Goal: Check status: Check status

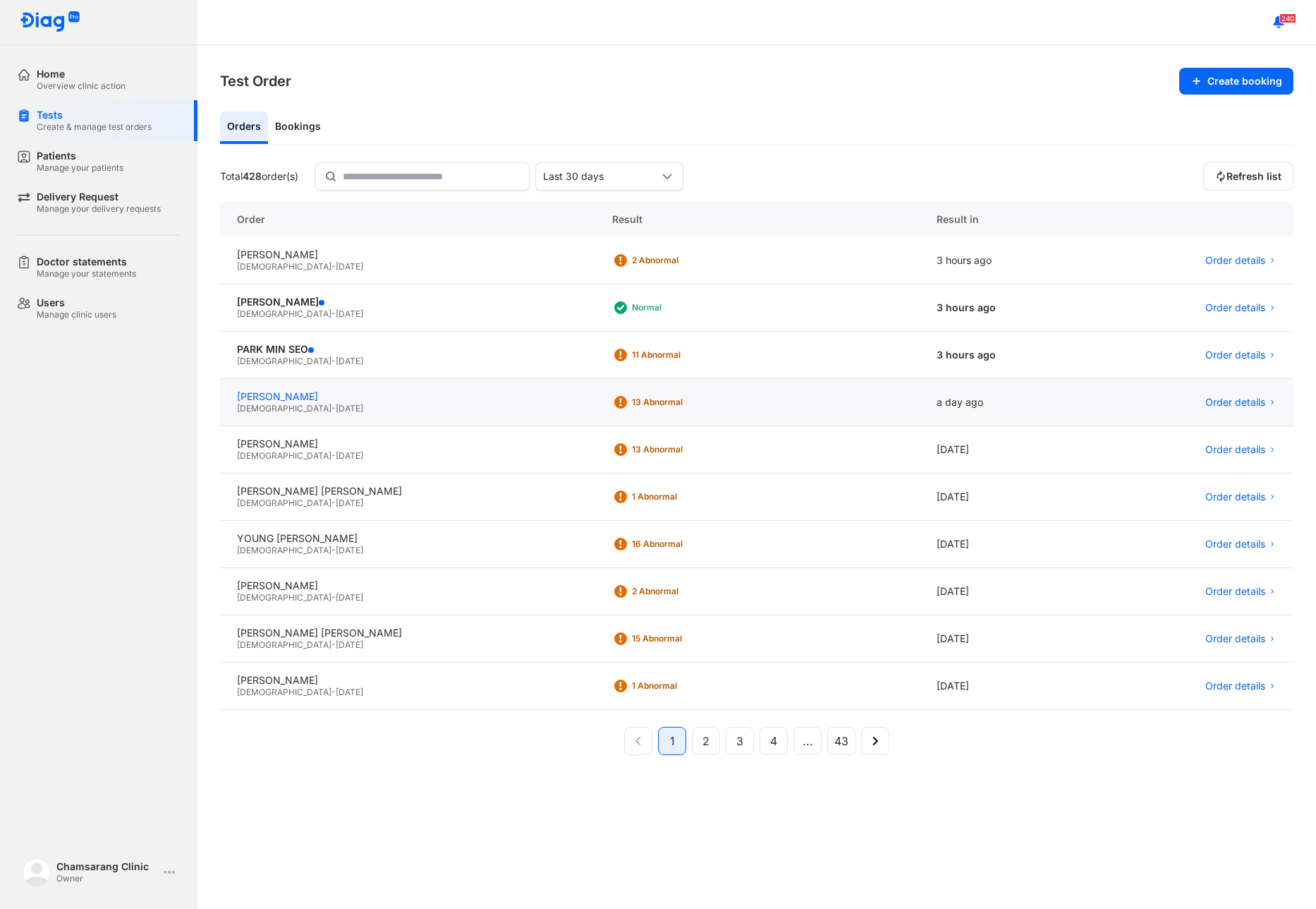
click at [418, 401] on div "[PERSON_NAME]" at bounding box center [407, 397] width 341 height 13
